Goal: Find specific page/section: Find specific page/section

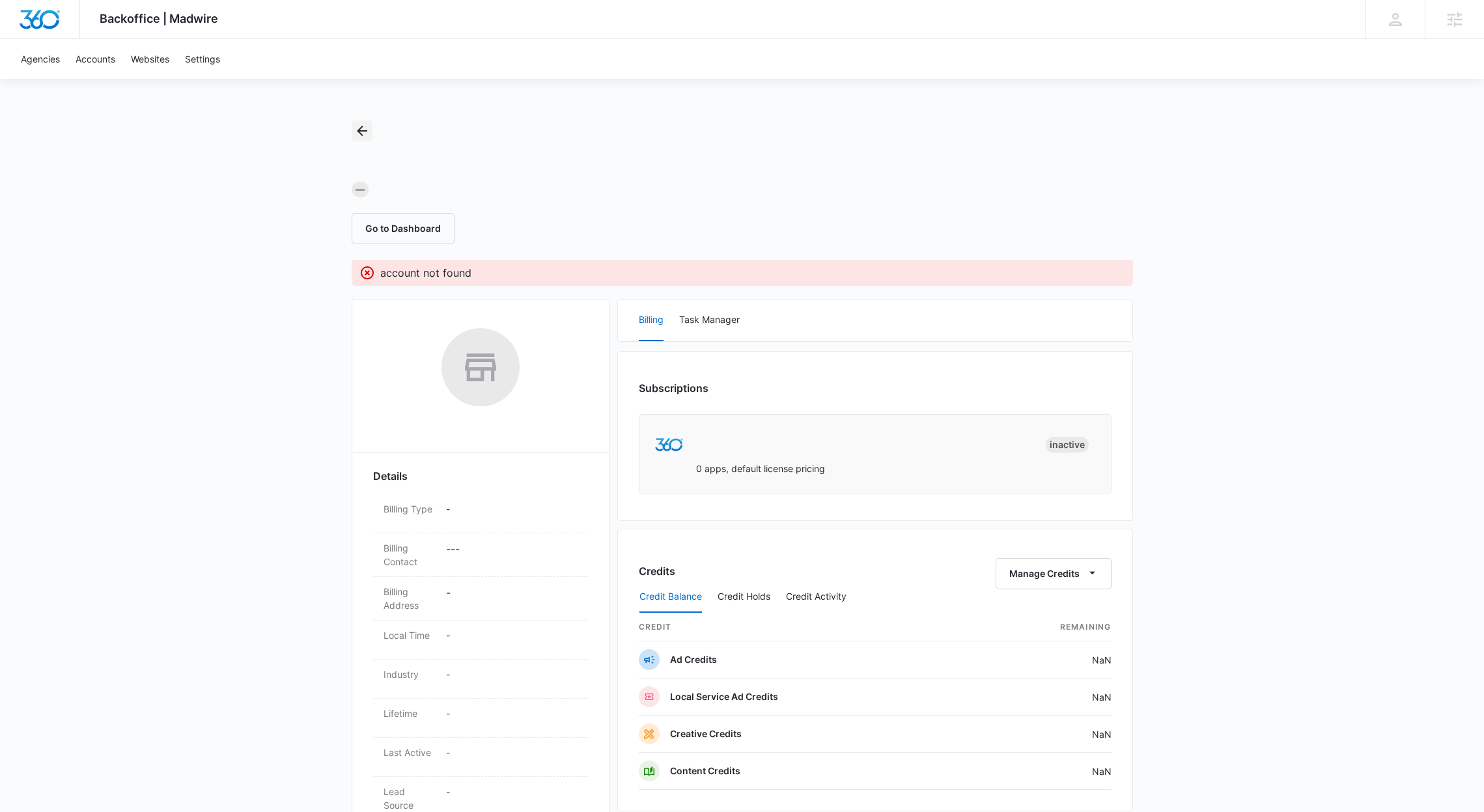
click at [365, 133] on icon "Back" at bounding box center [361, 131] width 15 height 15
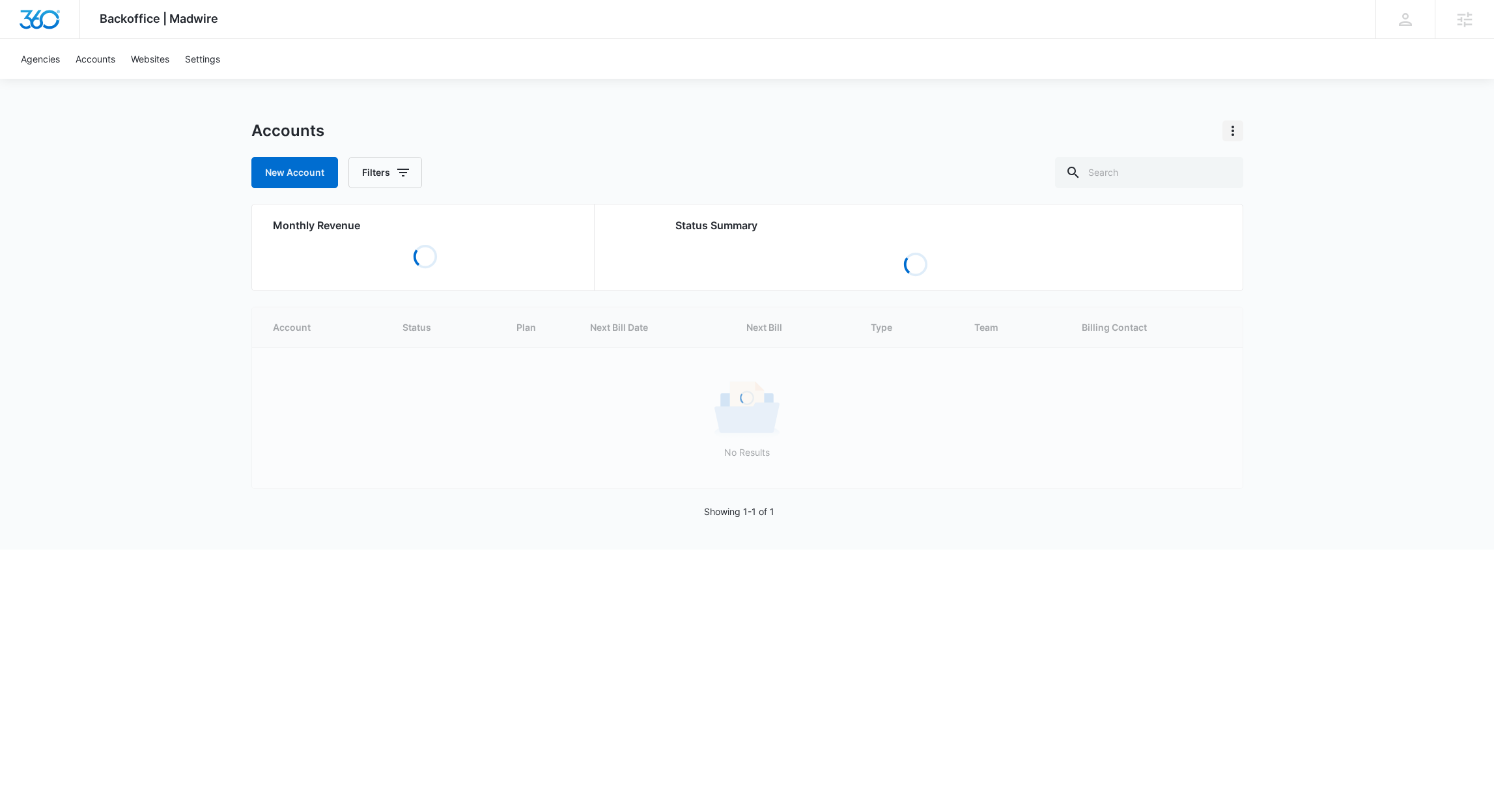
click at [1227, 126] on icon "Actions" at bounding box center [1232, 131] width 15 height 15
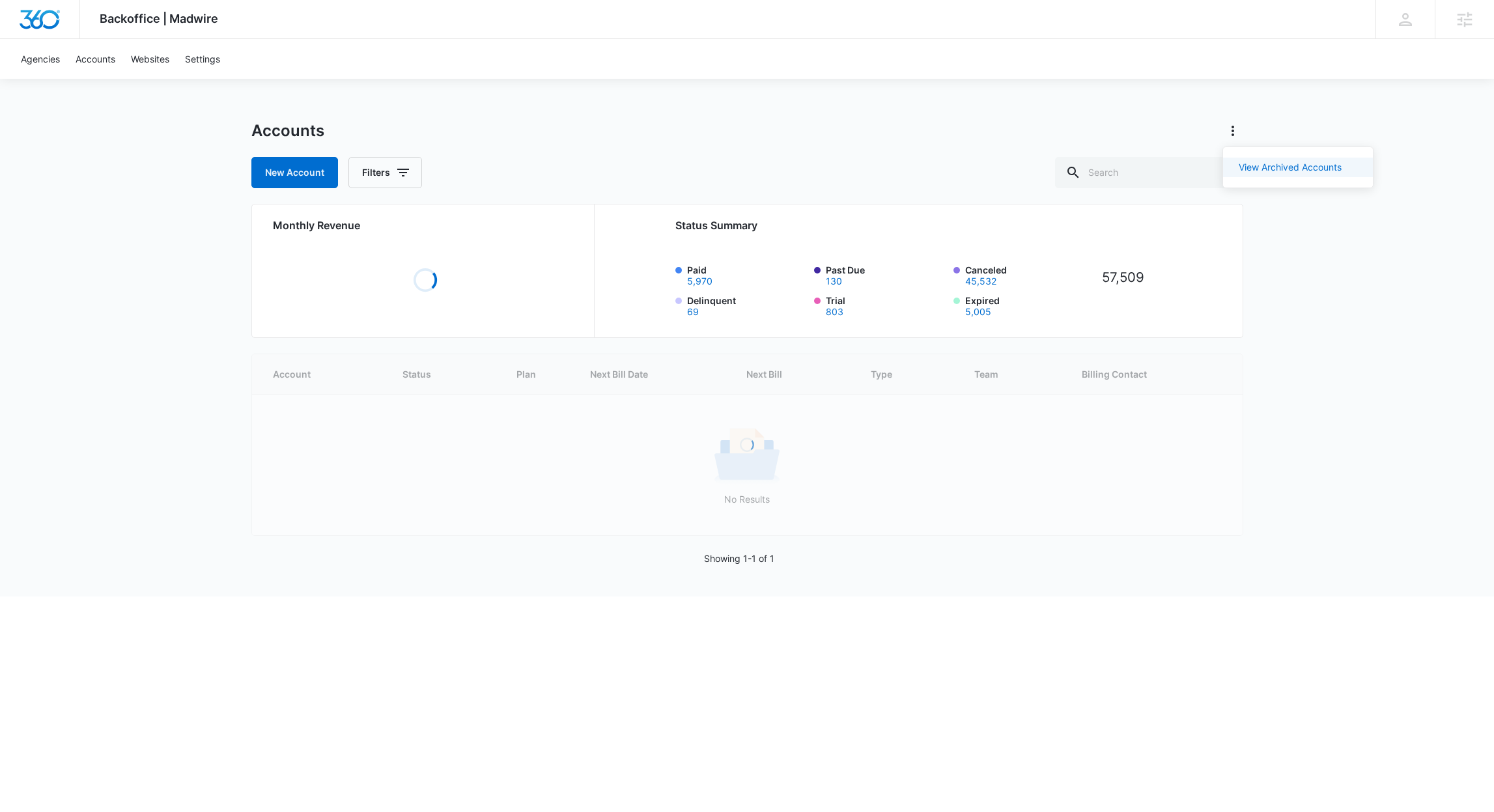
click at [1271, 171] on link "View Archived Accounts" at bounding box center [1290, 167] width 103 height 11
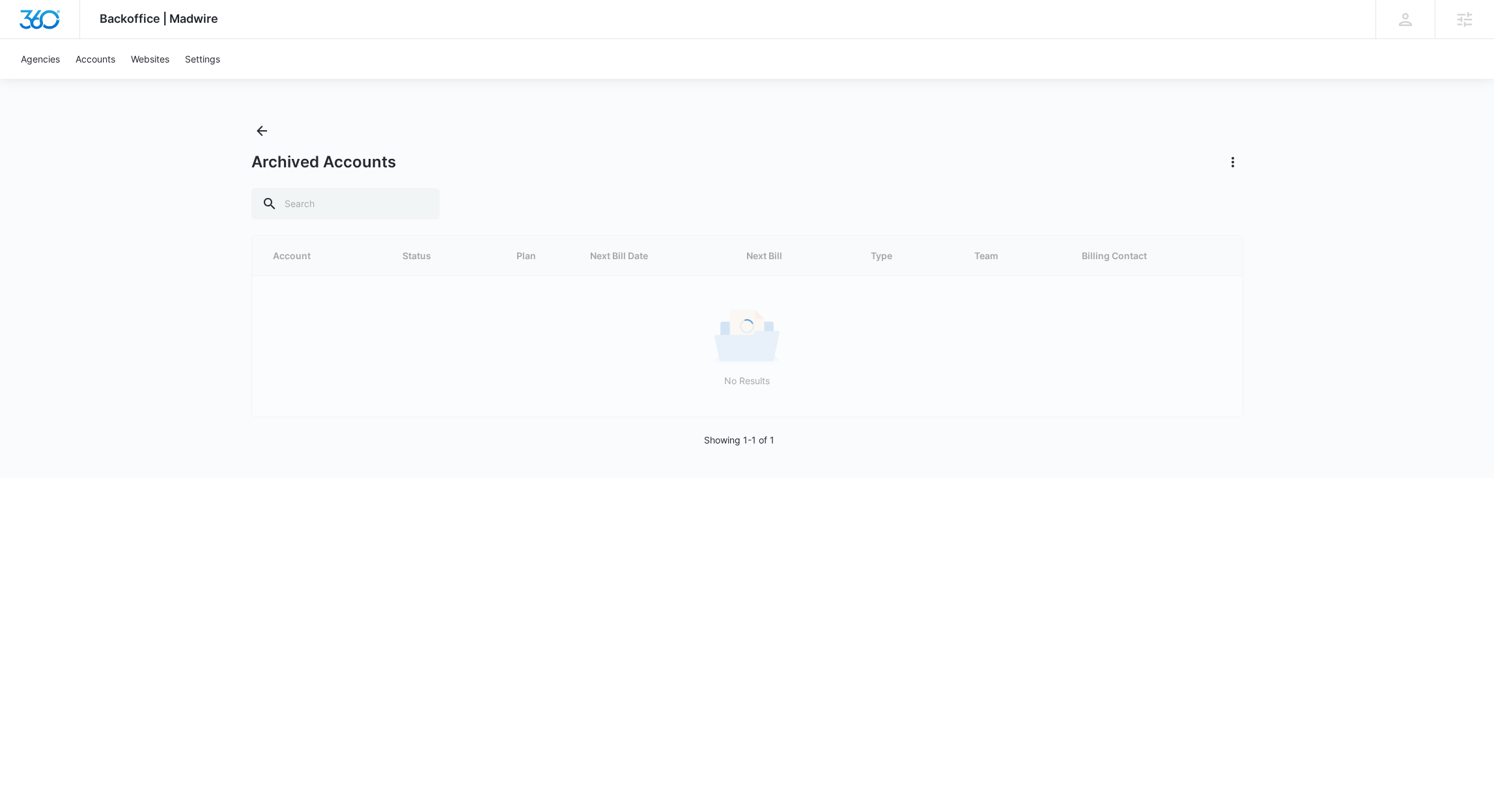
click at [952, 113] on div "Backoffice | Madwire Apps Settings [PERSON_NAME] [PERSON_NAME][EMAIL_ADDRESS][D…" at bounding box center [747, 239] width 1494 height 478
click at [263, 131] on icon "Back" at bounding box center [262, 131] width 11 height 11
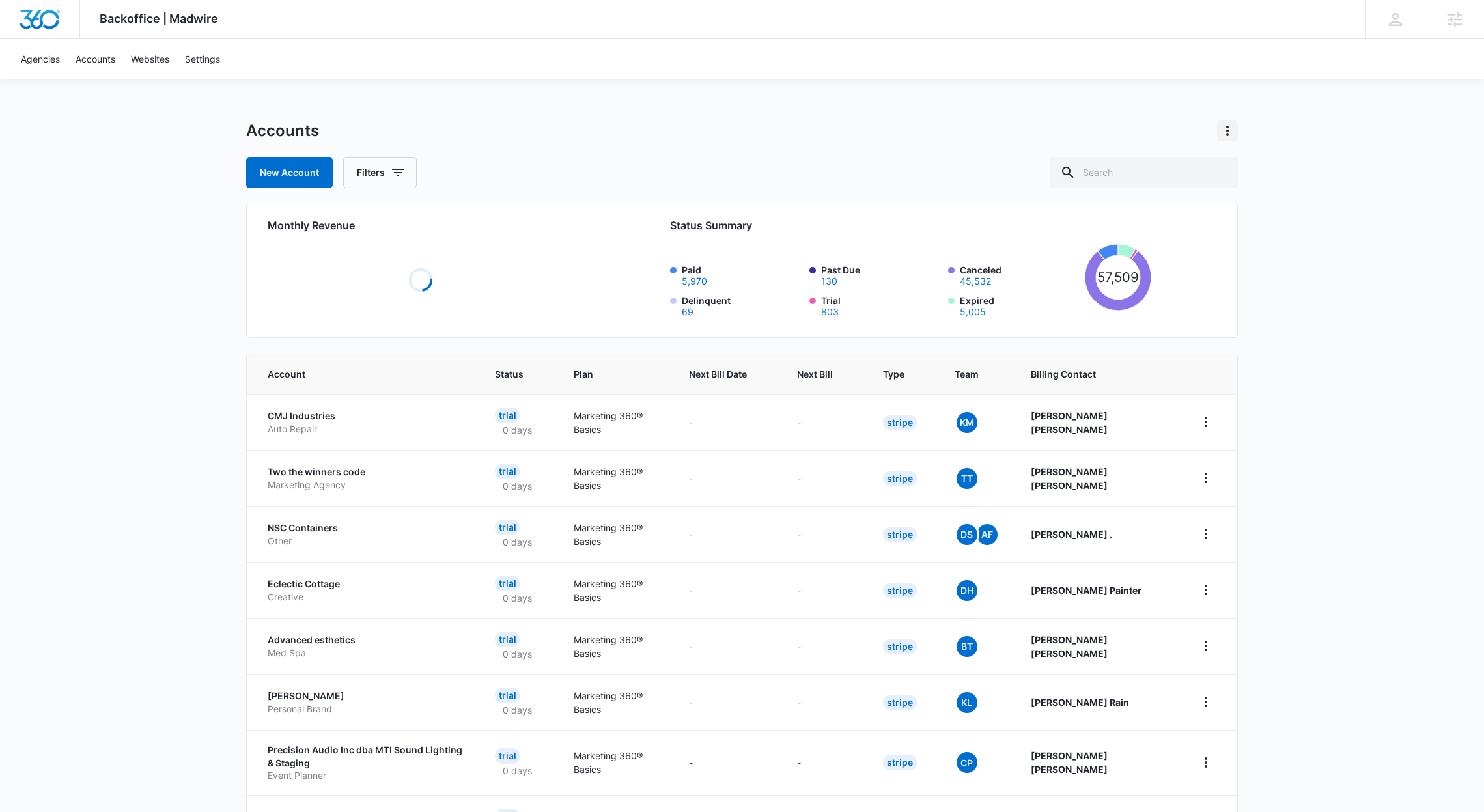
click at [1229, 136] on icon "Actions" at bounding box center [1227, 131] width 15 height 15
click at [1276, 164] on link "View Archived Accounts" at bounding box center [1285, 167] width 103 height 11
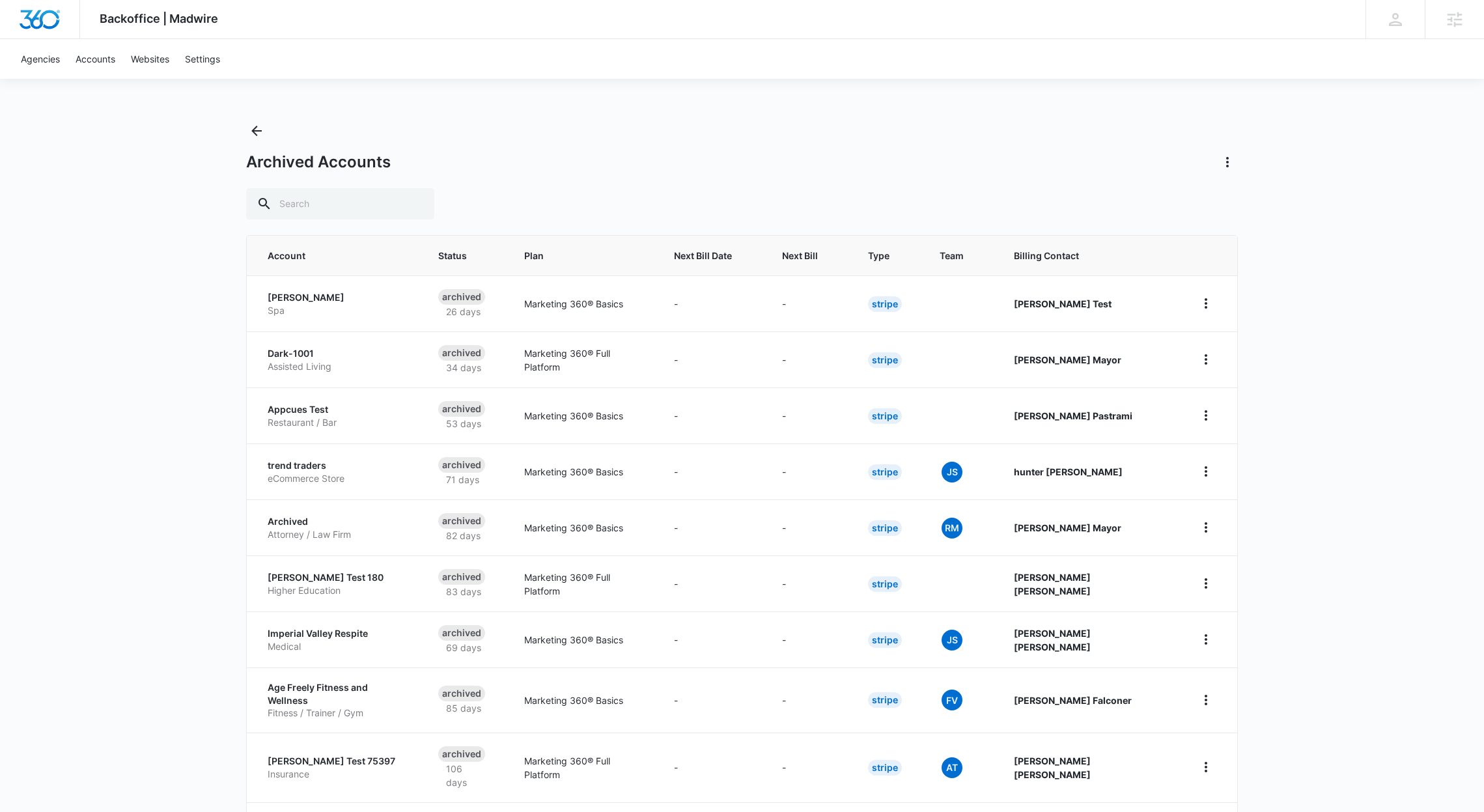
click at [134, 334] on div "Backoffice | Madwire Apps Settings Richard Mayor richard.mayor@madwire.com My P…" at bounding box center [742, 472] width 1484 height 944
drag, startPoint x: 1191, startPoint y: 309, endPoint x: 1210, endPoint y: 304, distance: 19.6
click at [1192, 309] on td at bounding box center [1209, 303] width 57 height 56
click at [1211, 303] on icon "home" at bounding box center [1205, 303] width 15 height 15
click at [474, 257] on span "Status" at bounding box center [456, 255] width 36 height 14
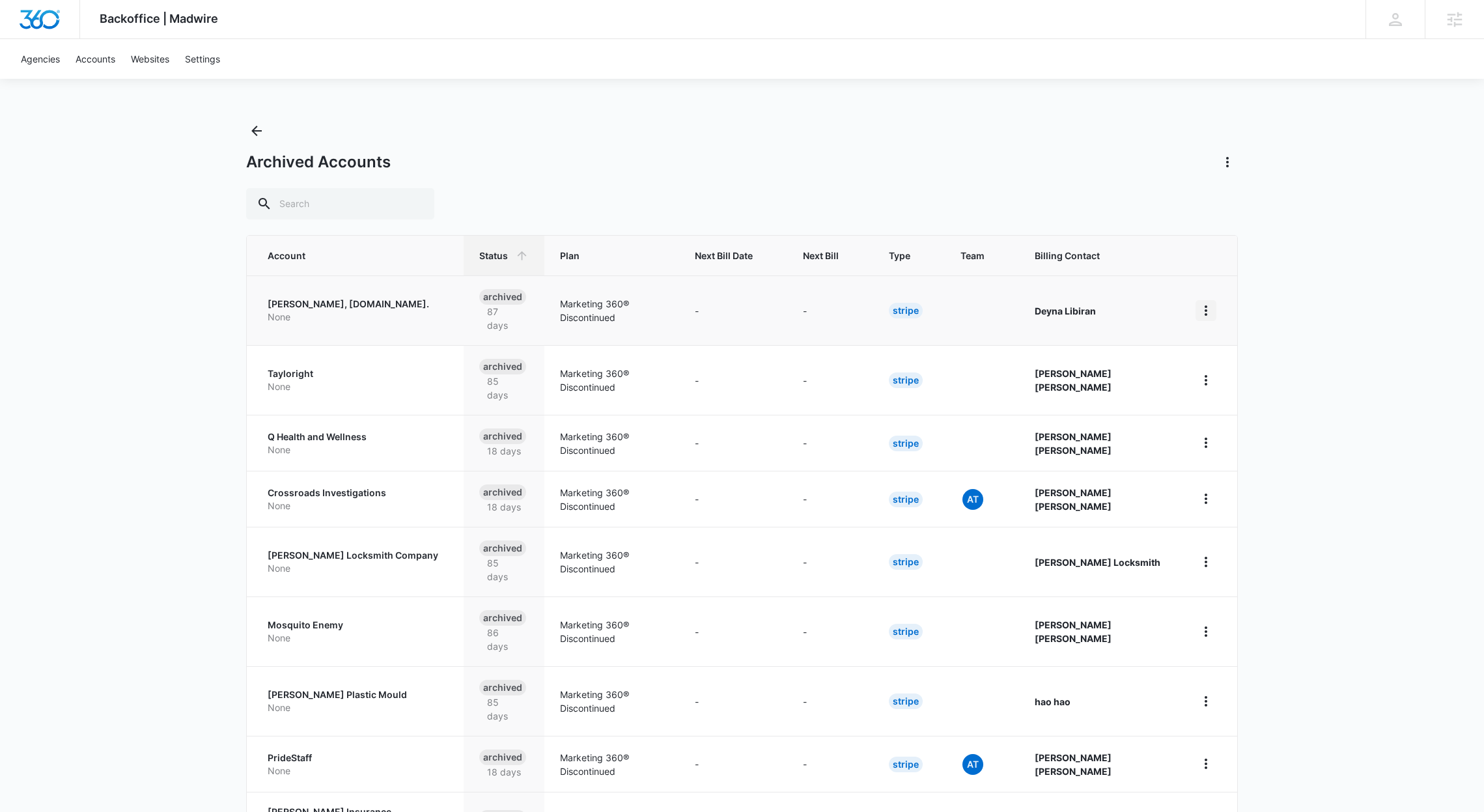
click at [1206, 305] on icon "home" at bounding box center [1205, 310] width 15 height 15
click at [285, 207] on input "text" at bounding box center [340, 203] width 188 height 31
type input "test"
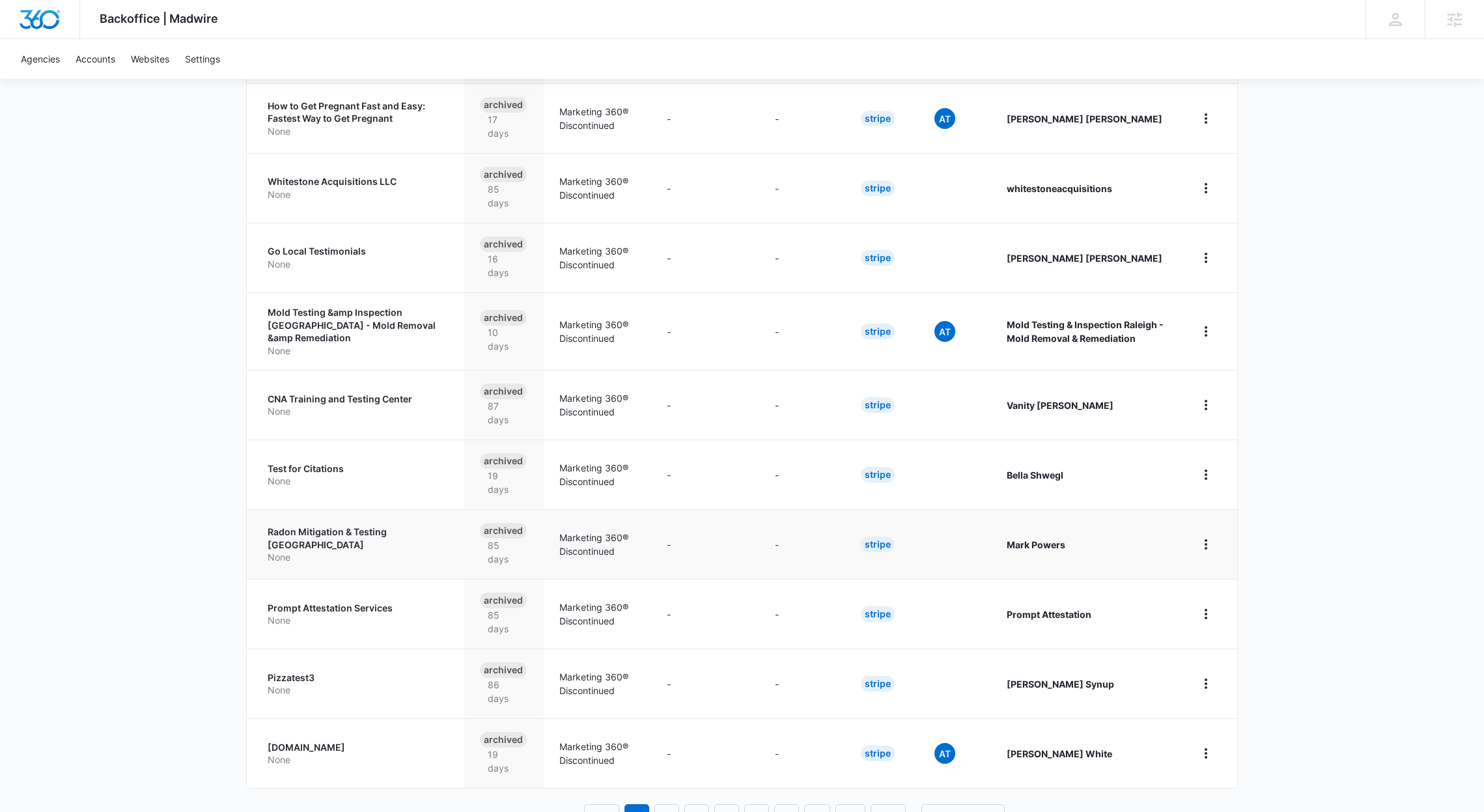
scroll to position [228, 0]
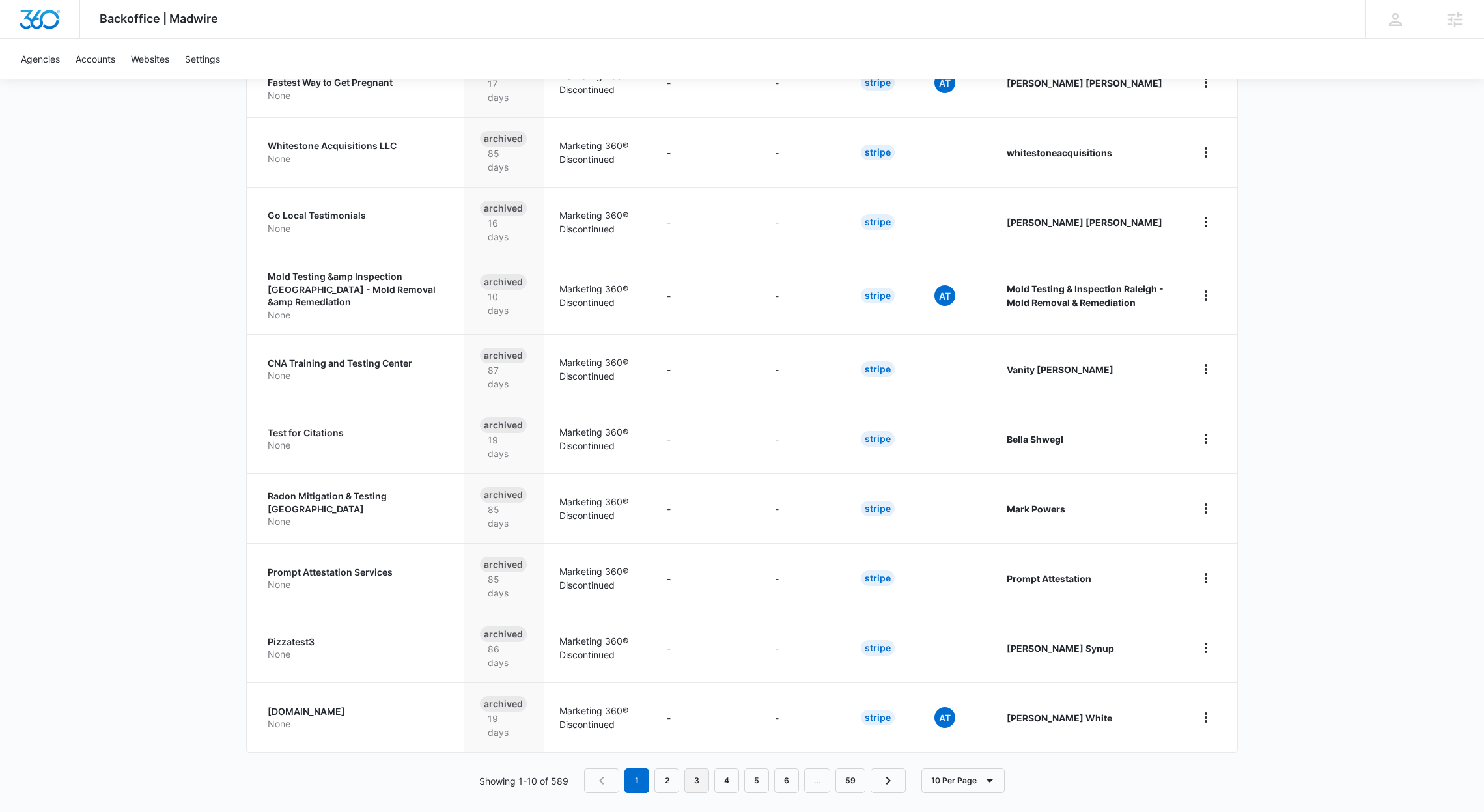
click at [703, 769] on link "3" at bounding box center [697, 781] width 25 height 25
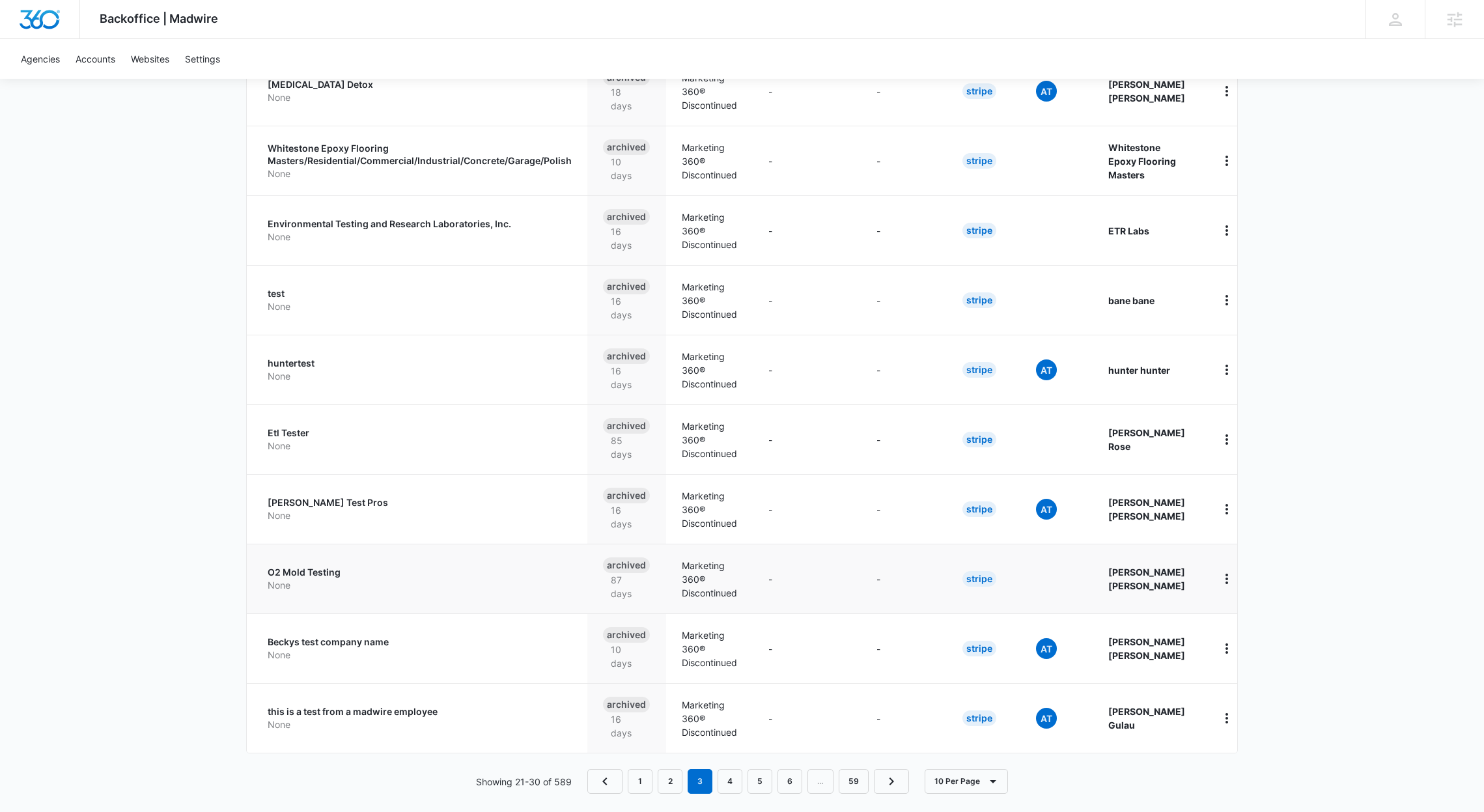
scroll to position [254, 0]
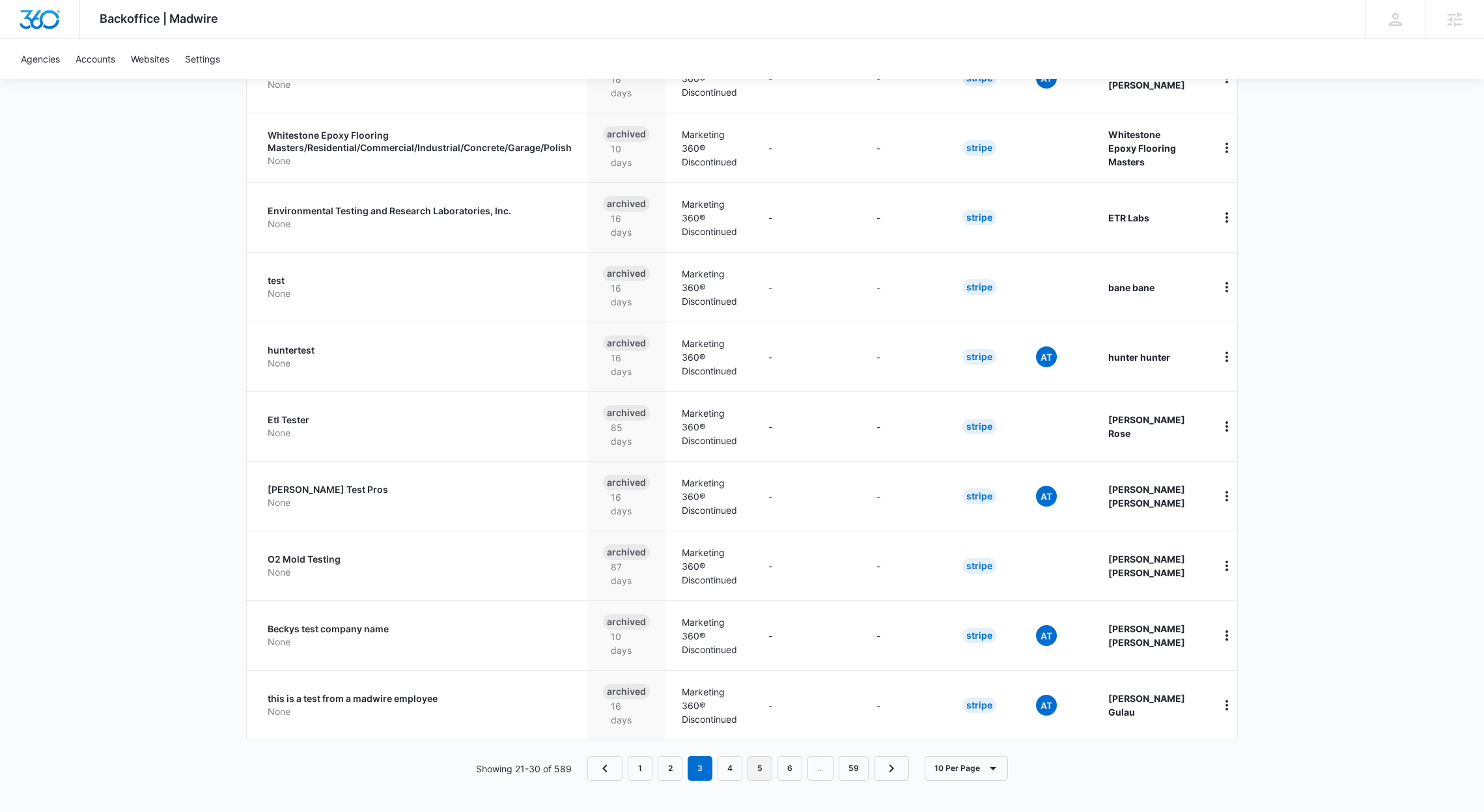
click at [769, 760] on link "5" at bounding box center [759, 768] width 25 height 25
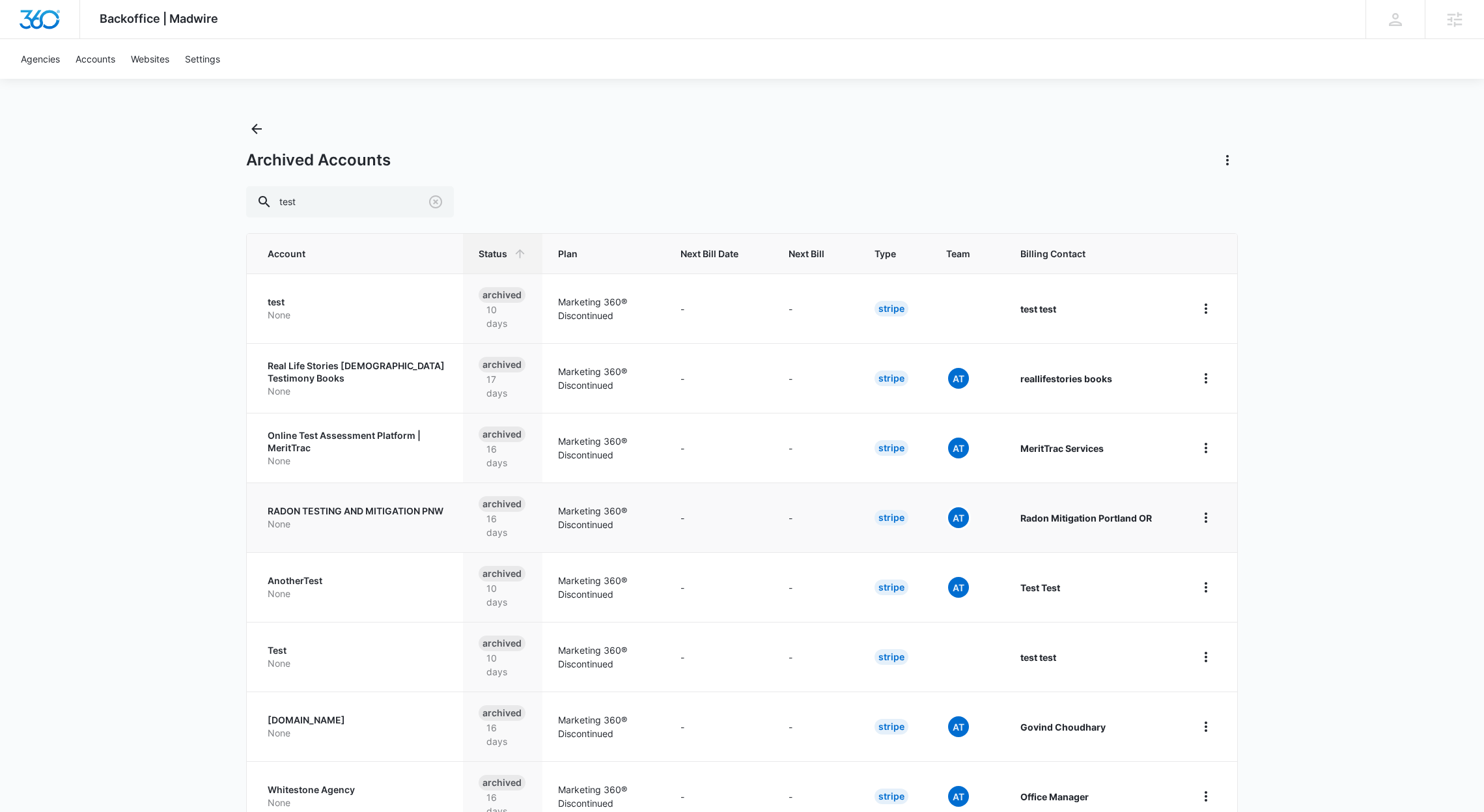
scroll to position [5, 0]
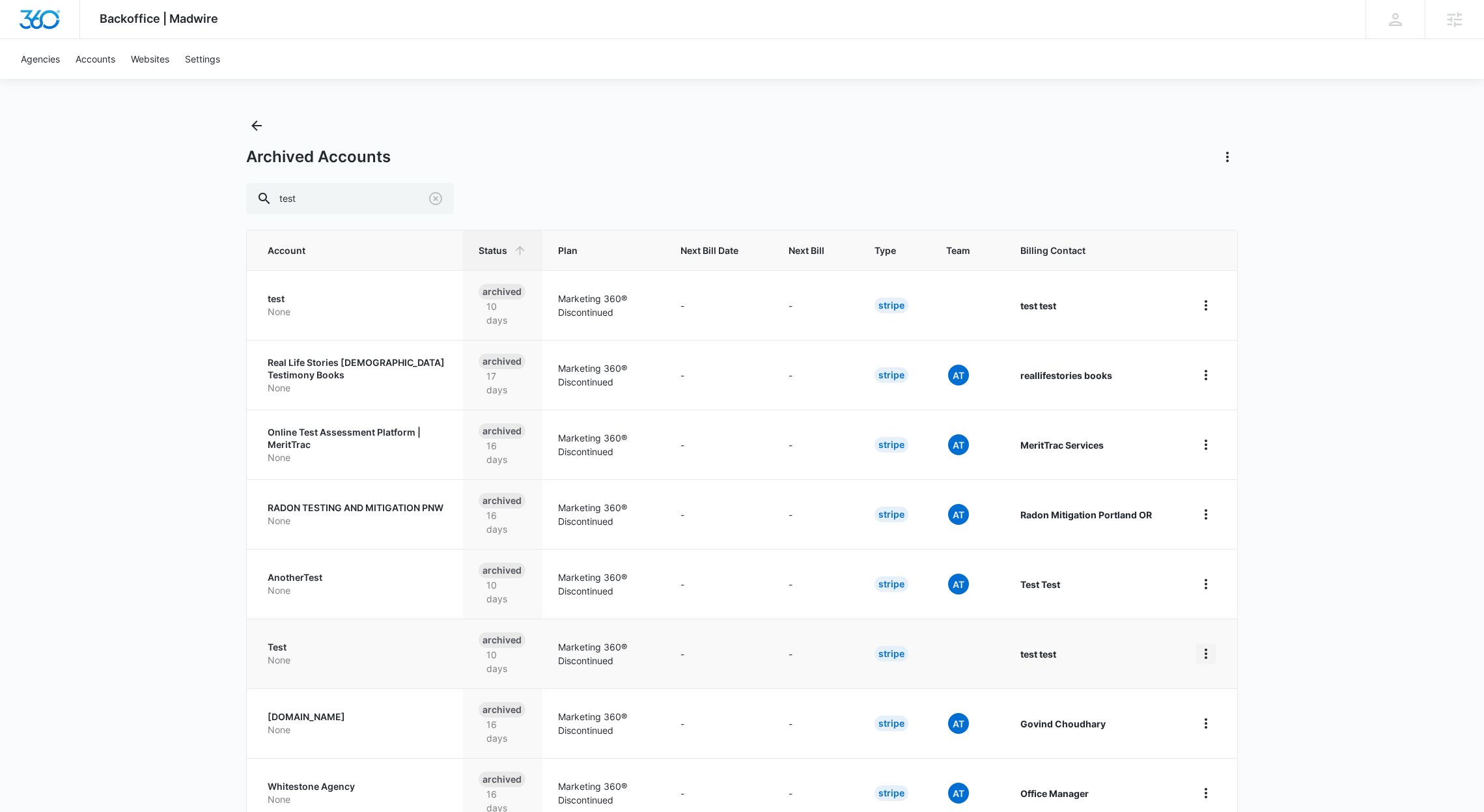
click at [1201, 653] on icon "home" at bounding box center [1205, 653] width 15 height 15
click at [1247, 710] on button "Update Status" at bounding box center [1255, 704] width 119 height 19
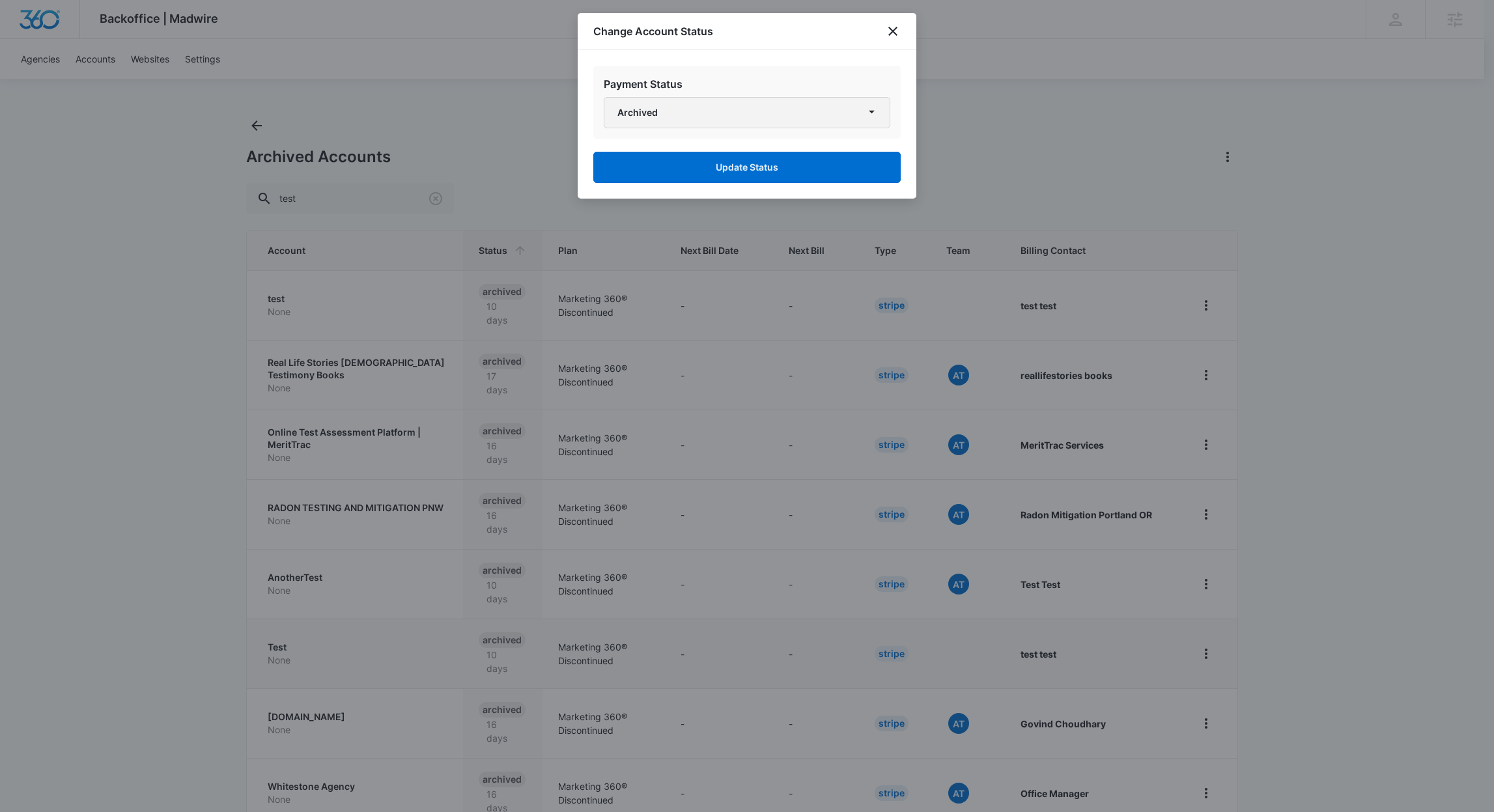
click at [643, 117] on button "Archived" at bounding box center [747, 113] width 287 height 31
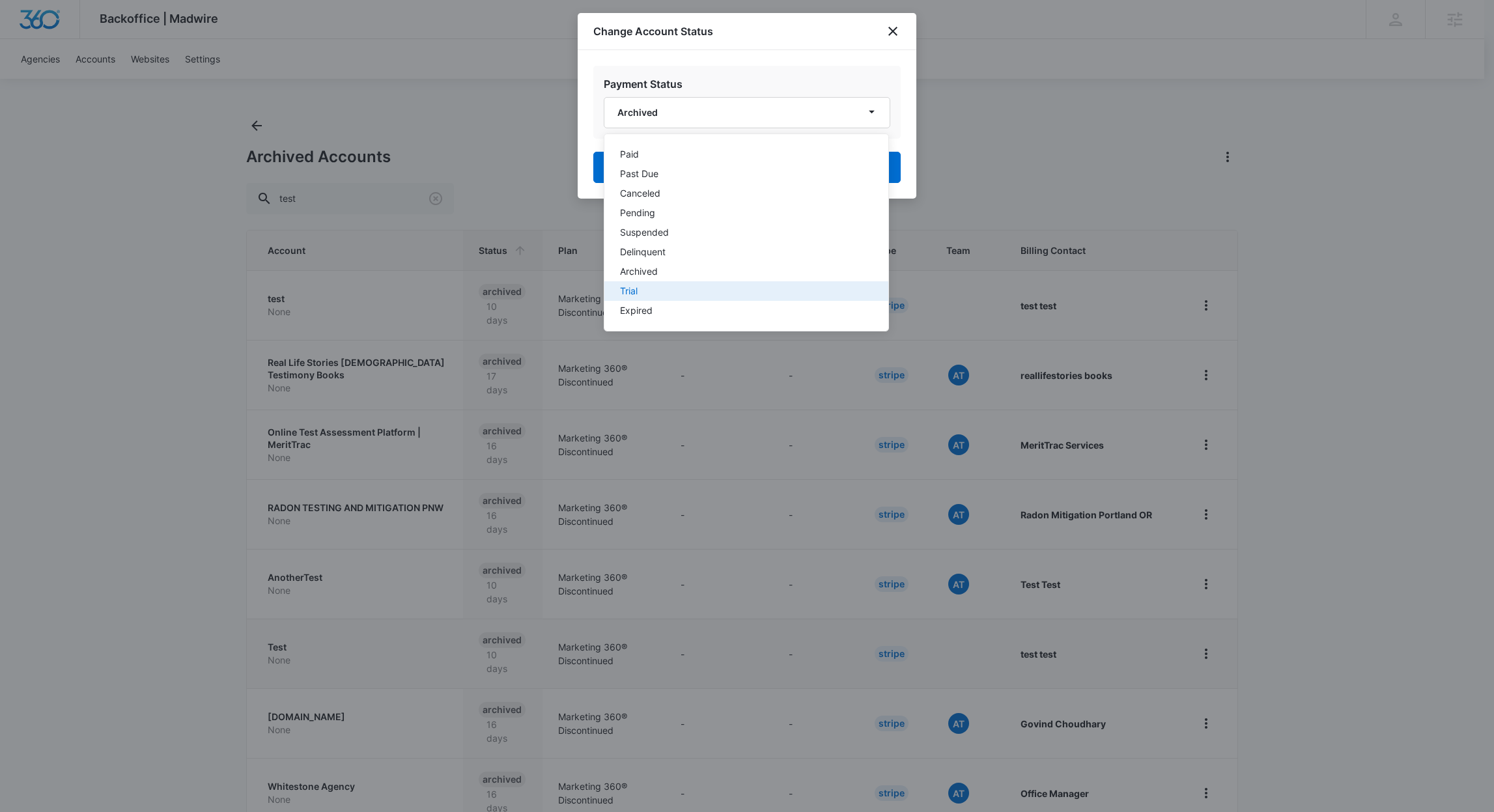
click at [637, 299] on button "Trial" at bounding box center [747, 291] width 284 height 19
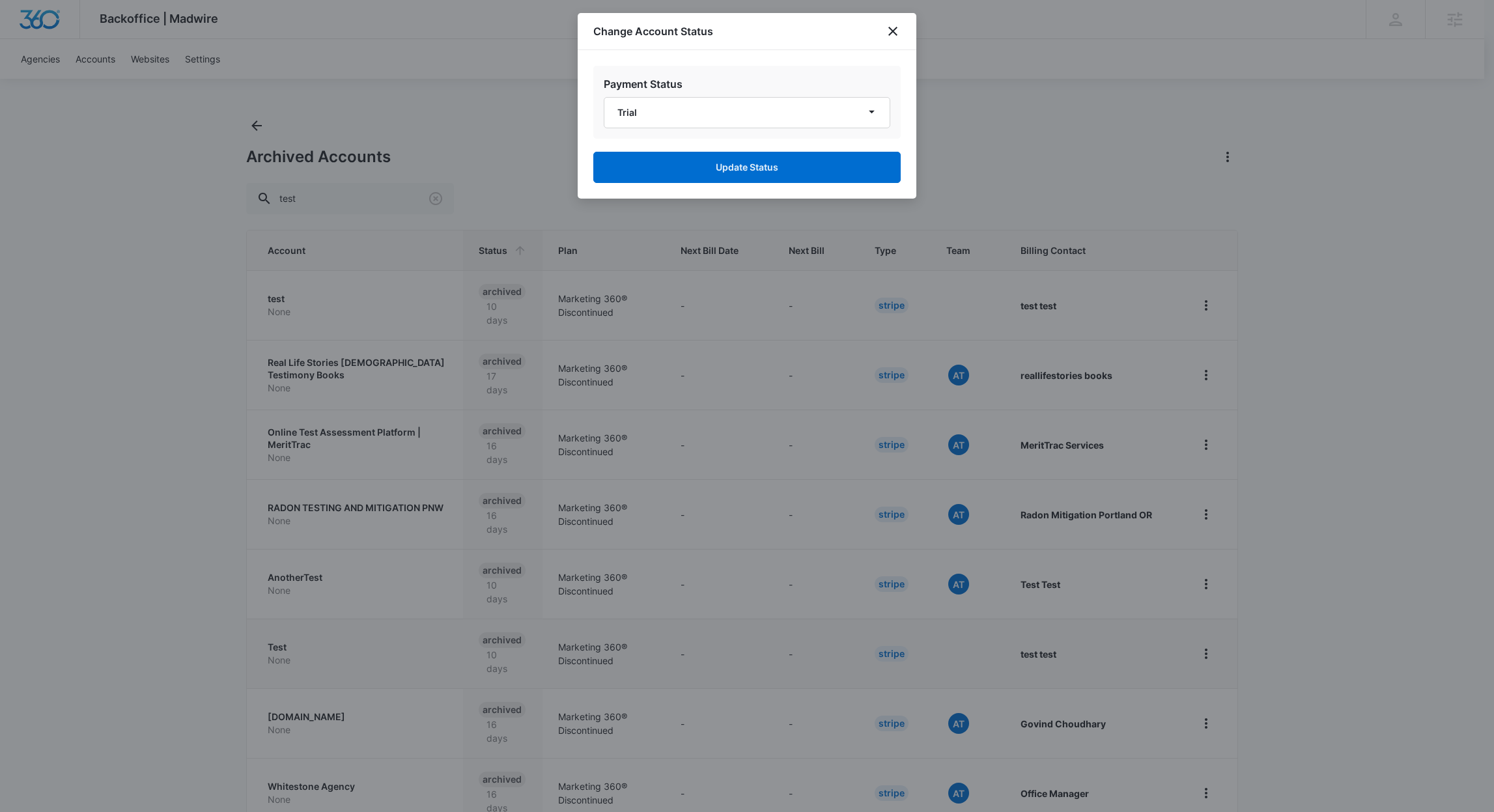
click at [903, 31] on div "Change Account Status" at bounding box center [747, 32] width 339 height 37
click at [893, 31] on icon "close" at bounding box center [893, 31] width 9 height 9
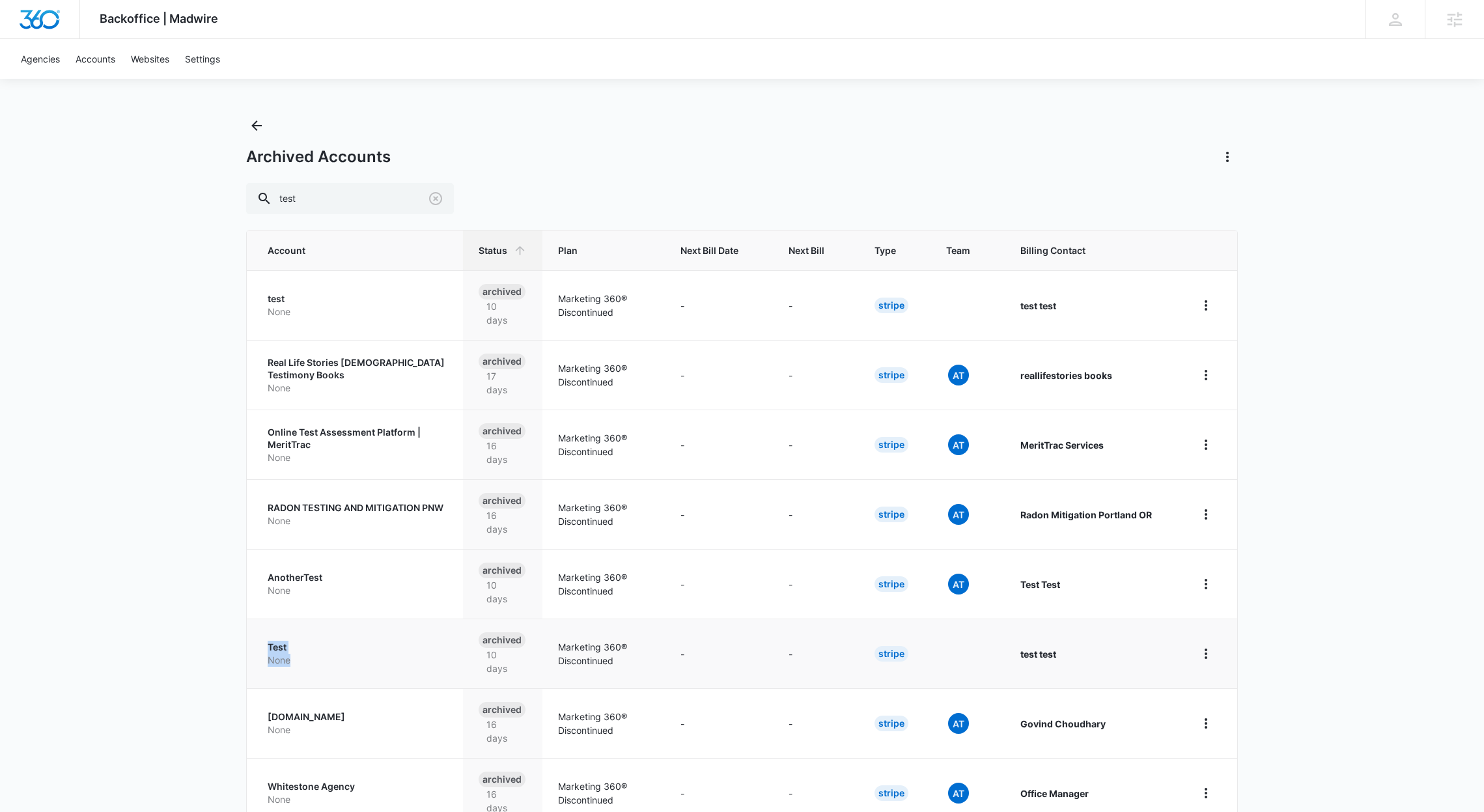
click at [276, 647] on p "Test" at bounding box center [357, 647] width 180 height 13
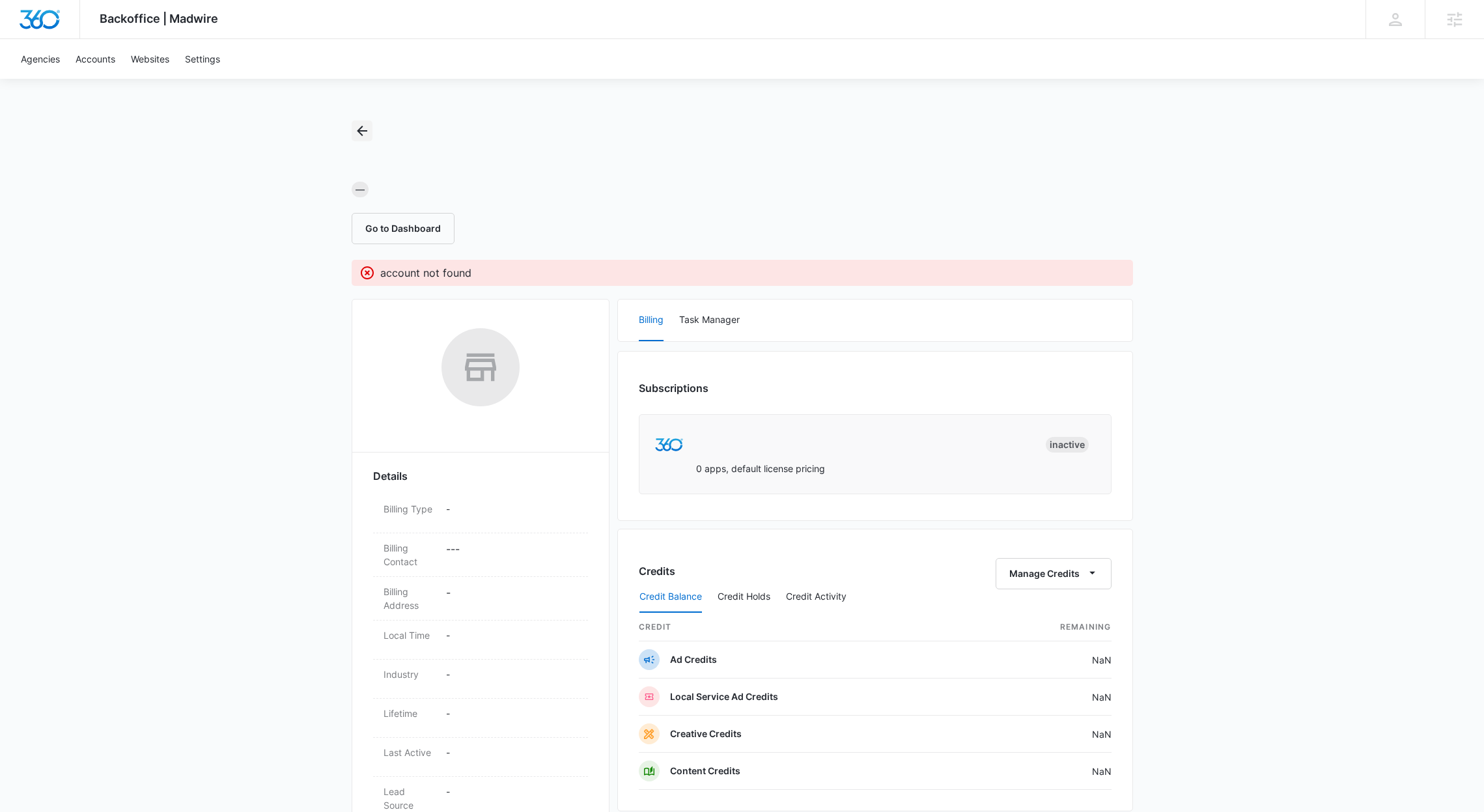
click at [362, 131] on icon "Back" at bounding box center [362, 131] width 11 height 11
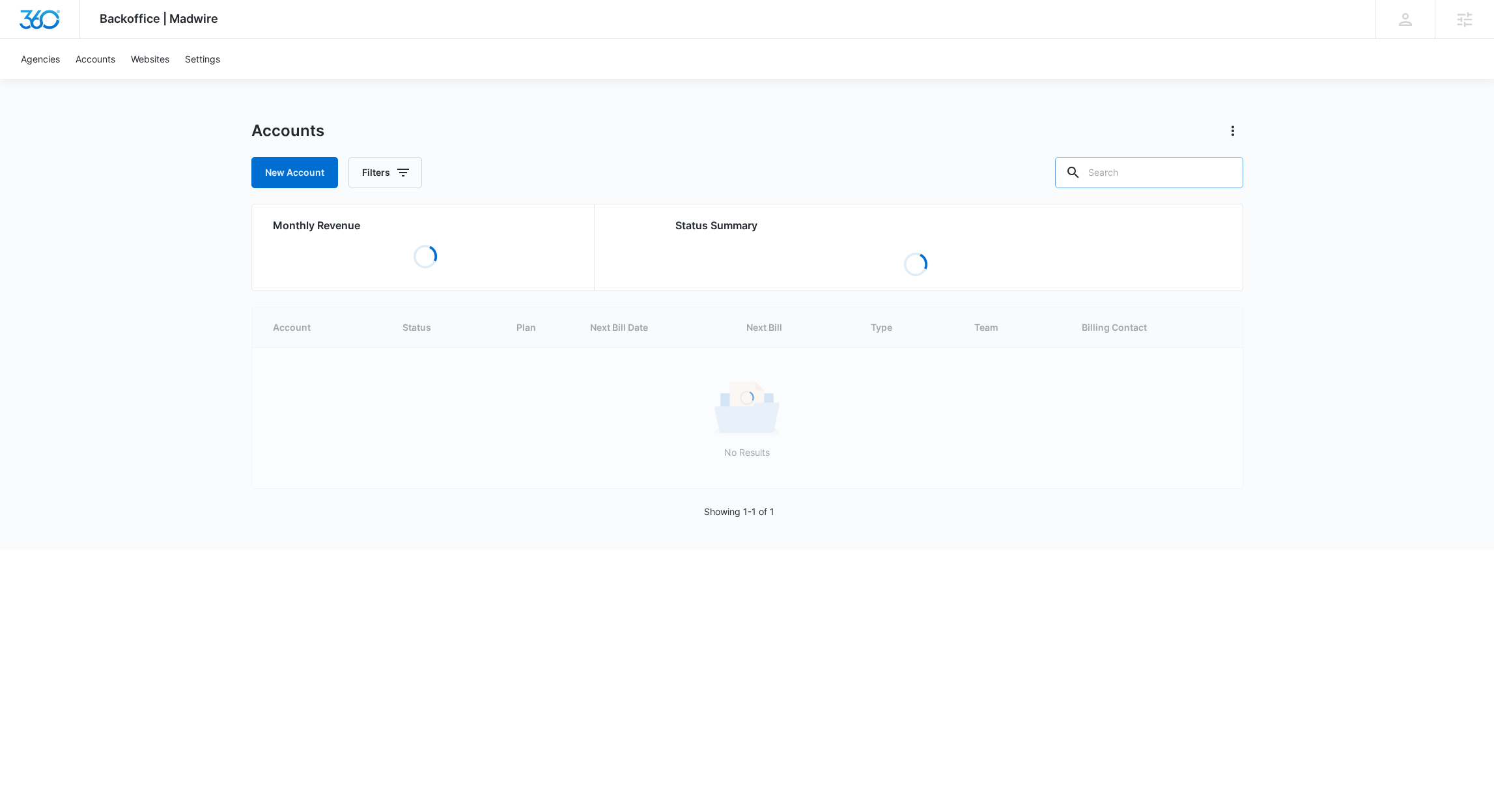
click at [1161, 175] on input "text" at bounding box center [1149, 172] width 188 height 31
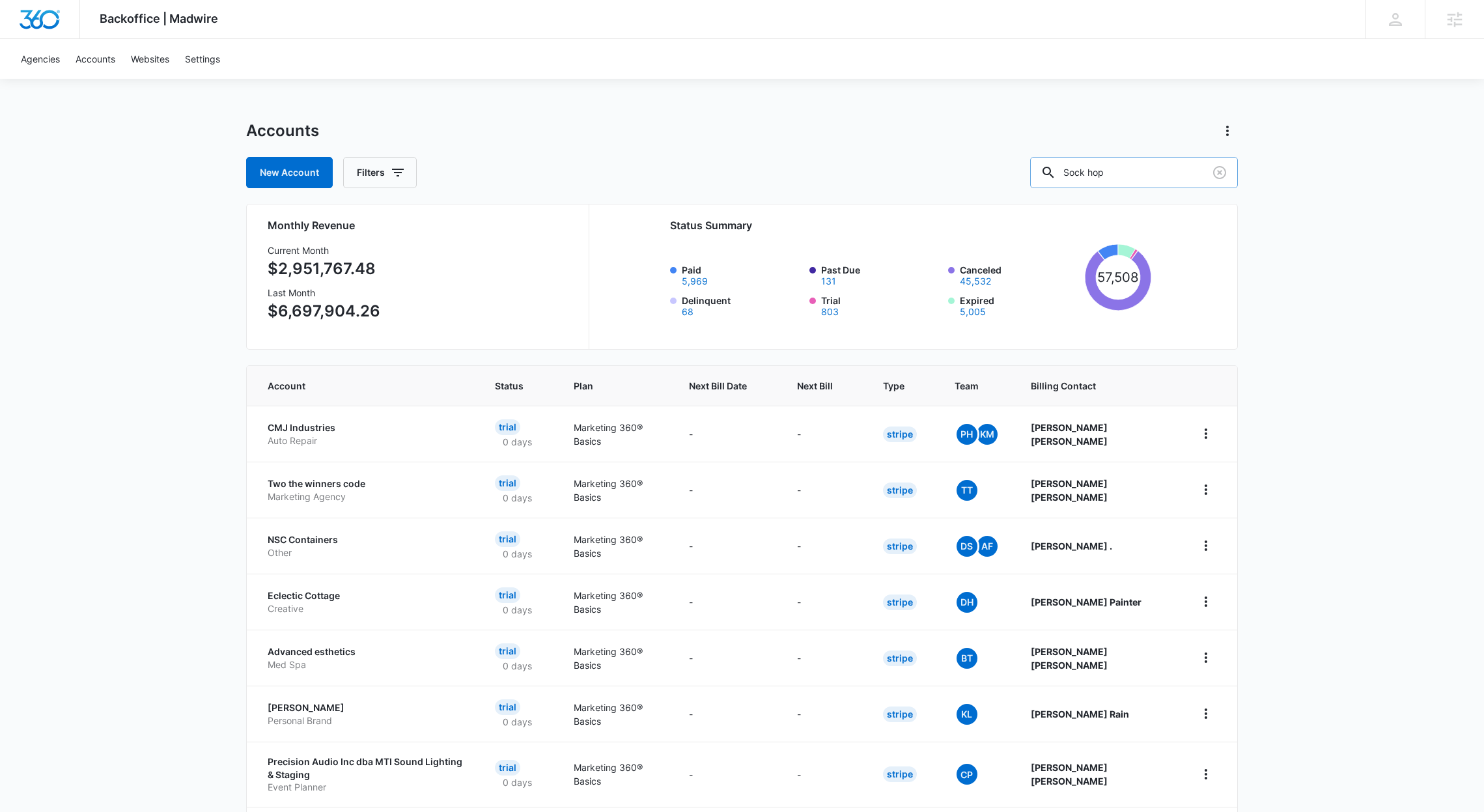
type input "Sock hop"
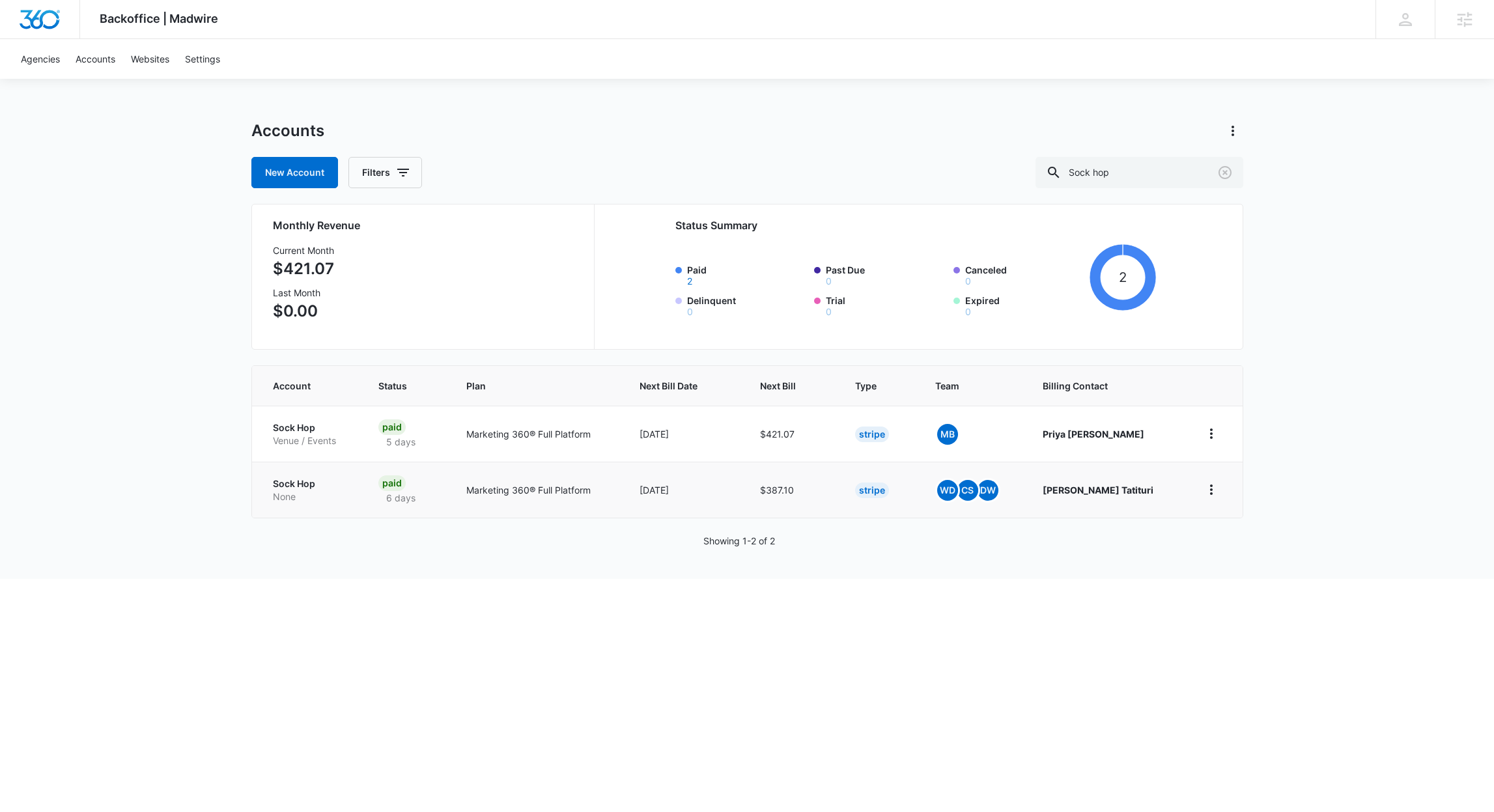
click at [285, 497] on p "None" at bounding box center [309, 497] width 74 height 13
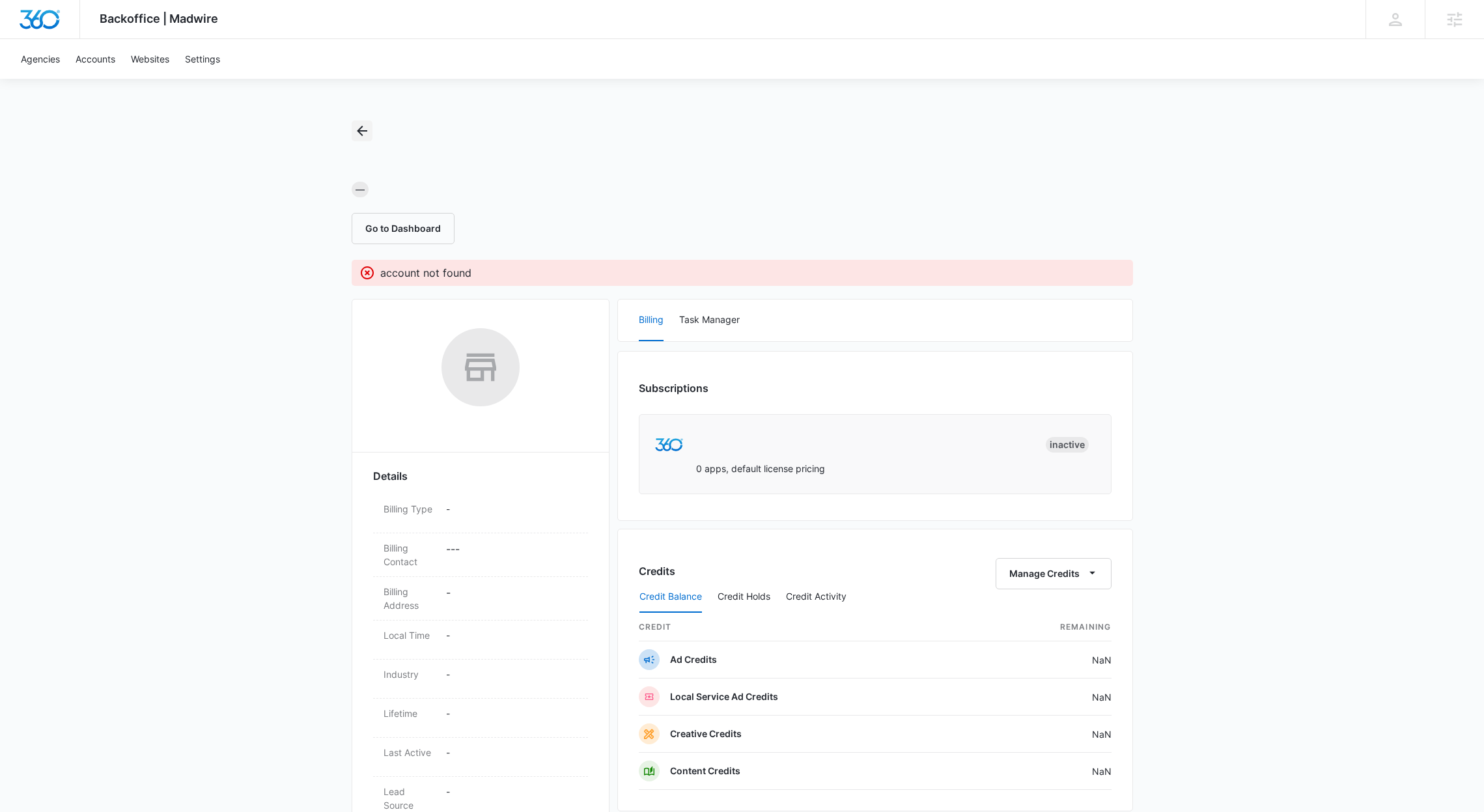
click at [357, 130] on icon "Back" at bounding box center [362, 131] width 11 height 11
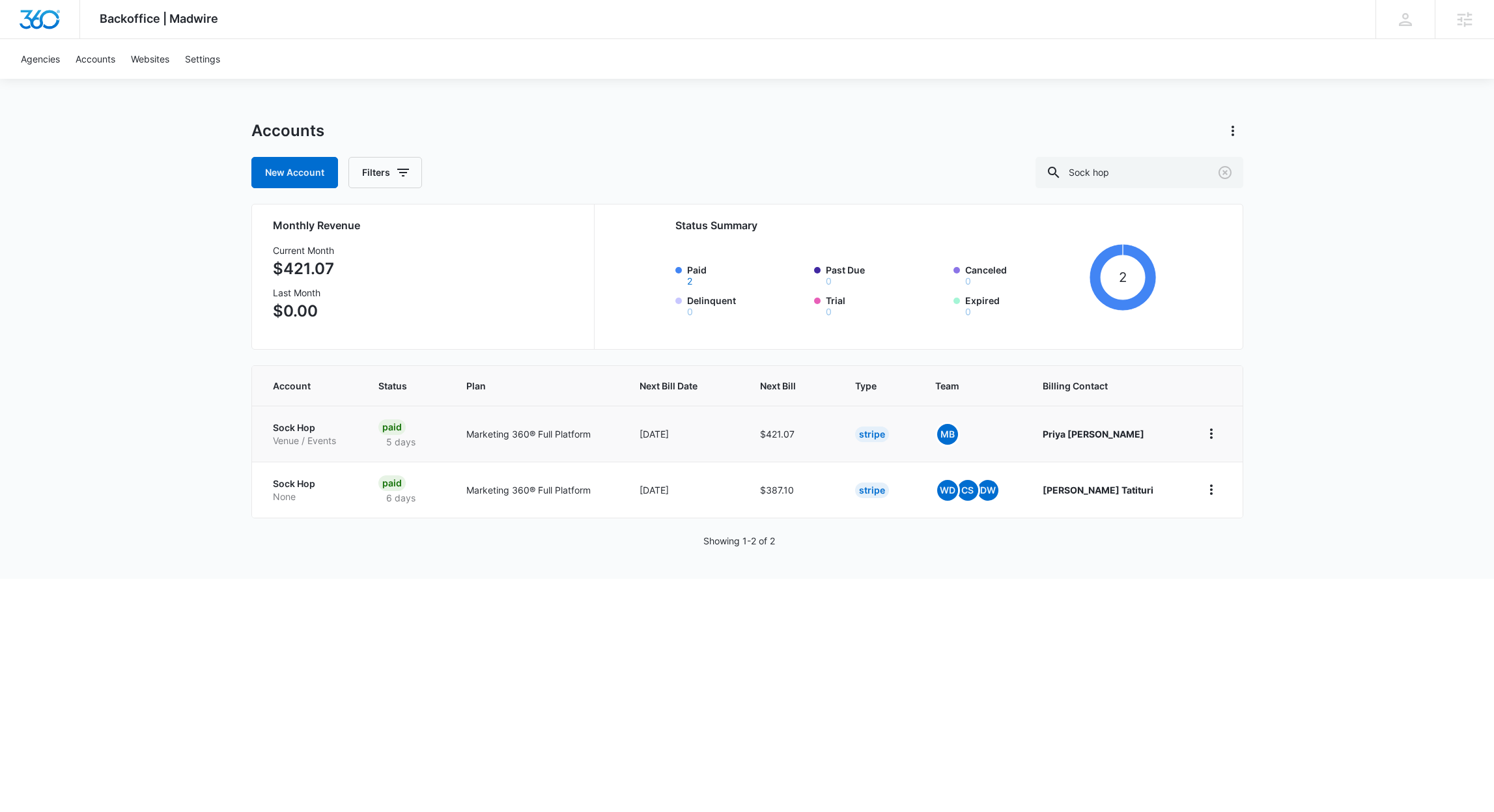
click at [285, 439] on p "Venue / Events" at bounding box center [309, 441] width 74 height 13
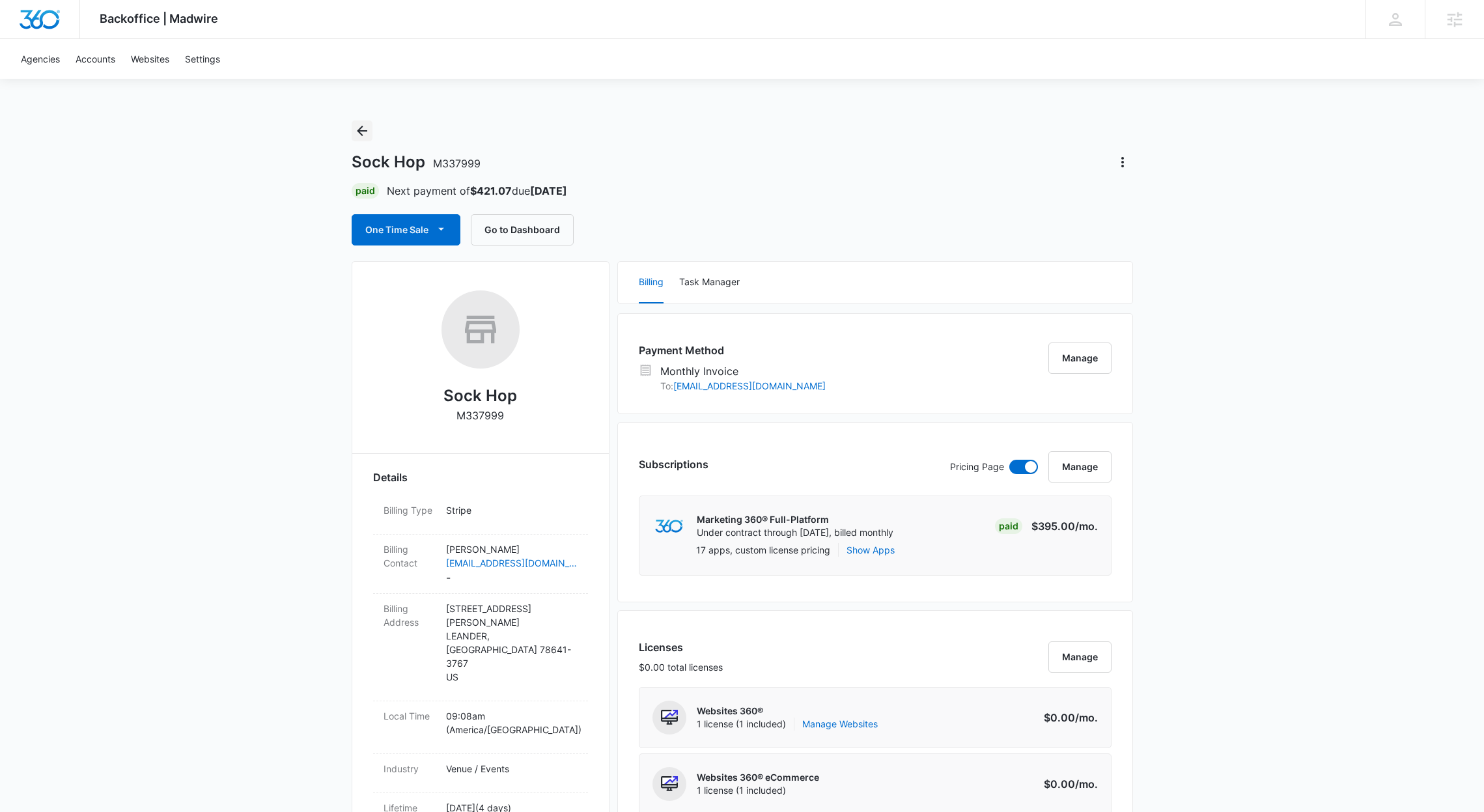
click at [360, 128] on icon "Back" at bounding box center [362, 131] width 11 height 11
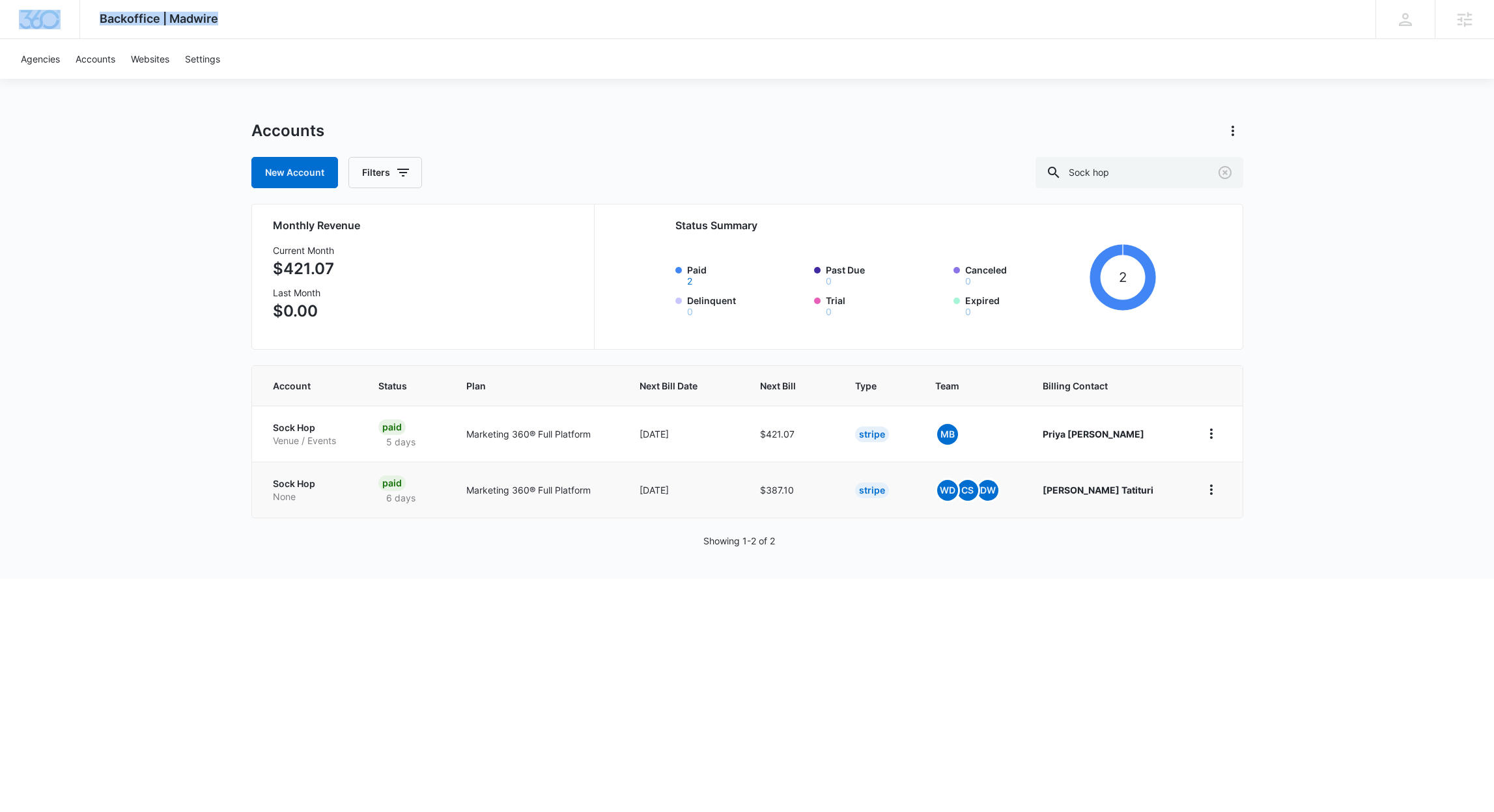
click at [301, 485] on p "Sock Hop" at bounding box center [309, 484] width 74 height 13
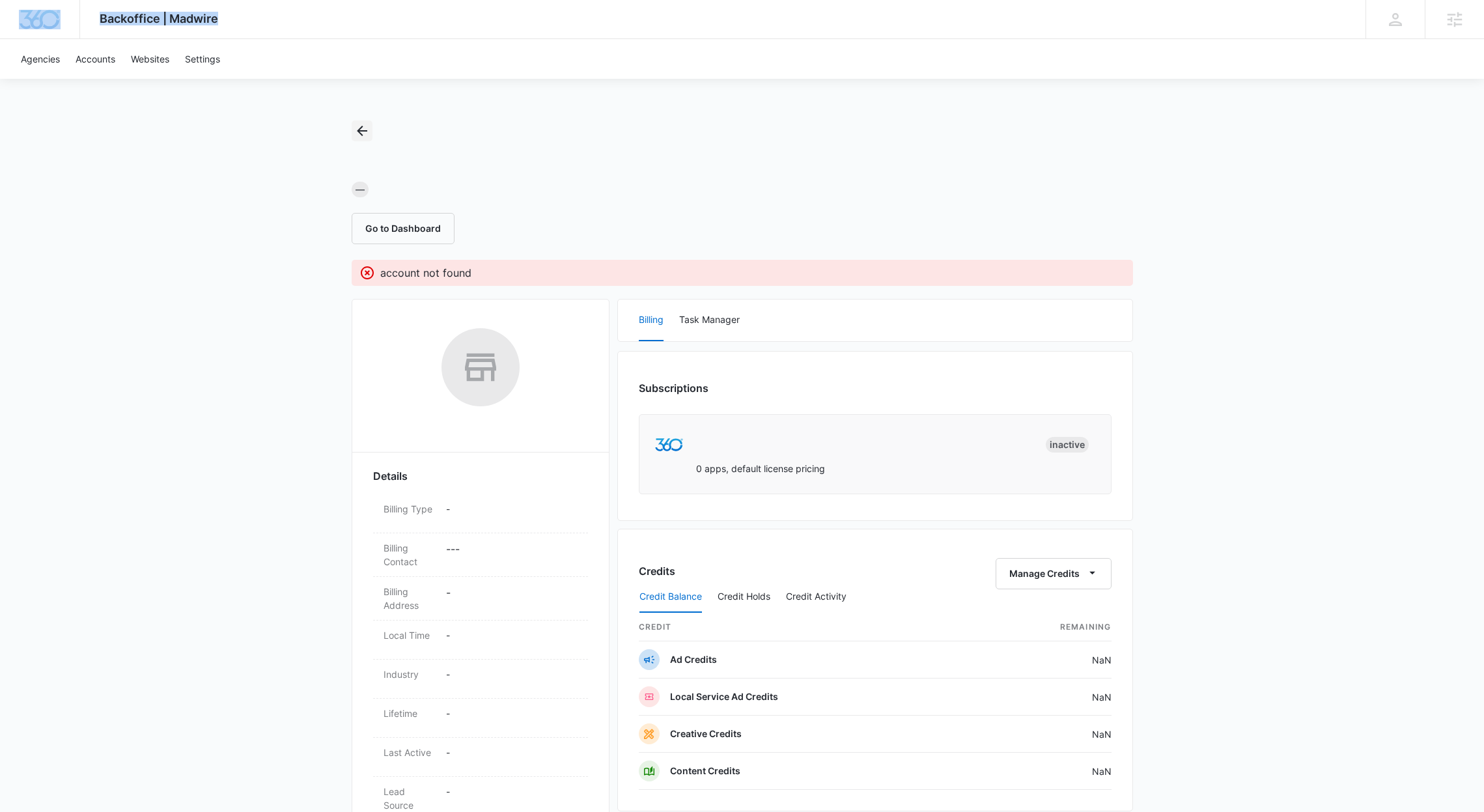
click at [361, 133] on icon "Back" at bounding box center [361, 131] width 15 height 15
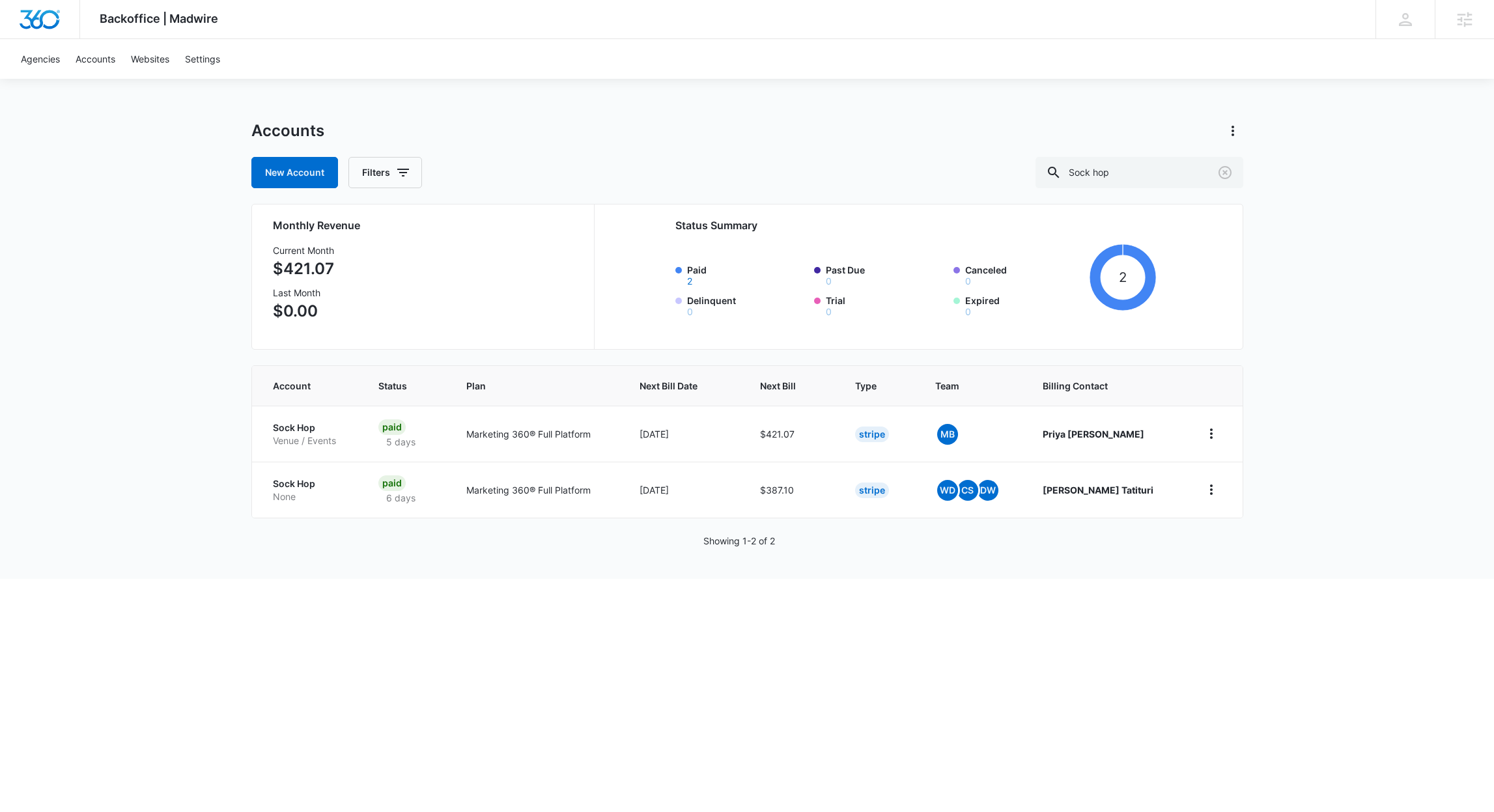
click at [675, 536] on div "Showing 1-2 of 2" at bounding box center [747, 541] width 992 height 14
